Goal: Find specific page/section: Find specific page/section

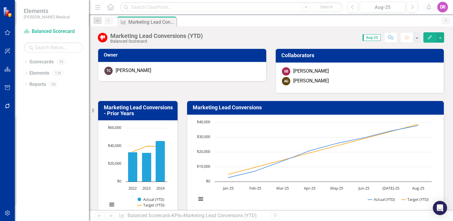
click at [109, 7] on icon "Home" at bounding box center [110, 7] width 8 height 6
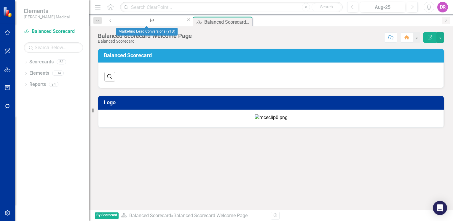
click at [187, 21] on icon at bounding box center [188, 19] width 3 height 3
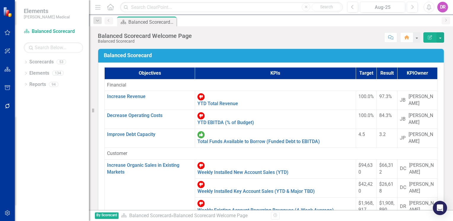
scroll to position [267, 0]
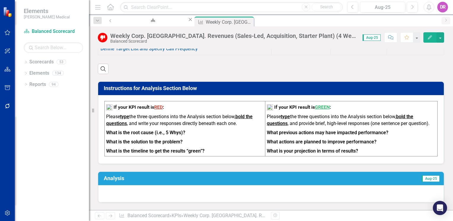
scroll to position [504, 0]
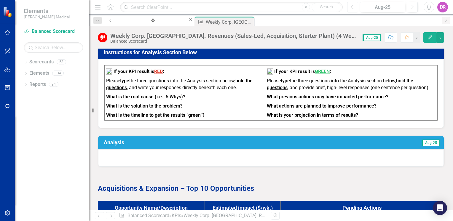
click at [350, 5] on button "Previous" at bounding box center [352, 7] width 11 height 11
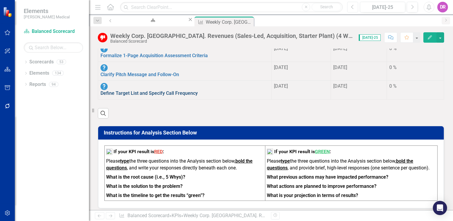
scroll to position [326, 0]
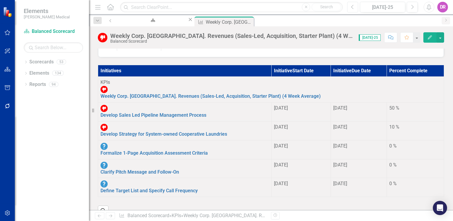
click at [350, 5] on button "Previous" at bounding box center [352, 7] width 11 height 11
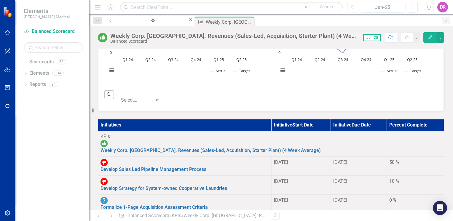
scroll to position [208, 0]
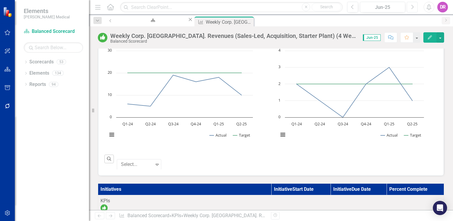
click at [411, 7] on icon "Next" at bounding box center [412, 6] width 3 height 5
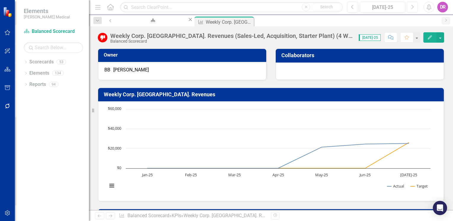
click at [411, 7] on icon "Next" at bounding box center [412, 6] width 3 height 5
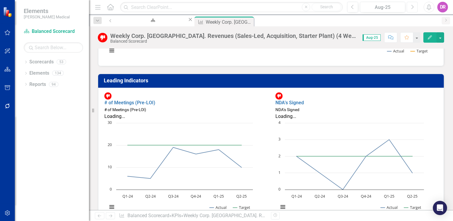
scroll to position [148, 0]
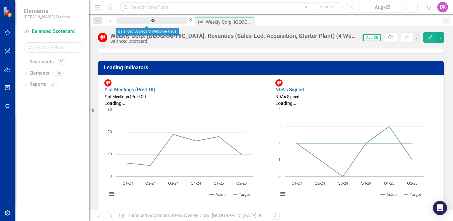
click at [134, 23] on div "Balanced Scorecard Welcome Page" at bounding box center [152, 25] width 60 height 7
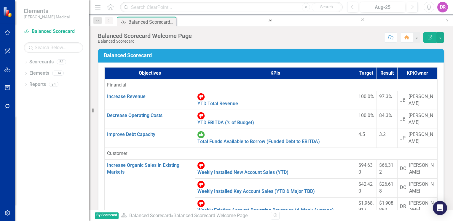
scroll to position [267, 0]
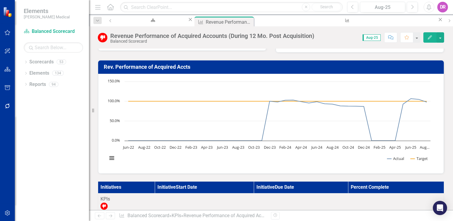
scroll to position [30, 0]
